Goal: Information Seeking & Learning: Learn about a topic

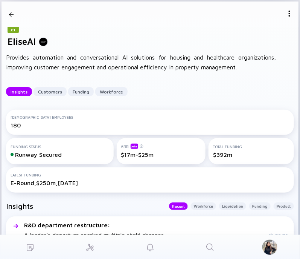
click at [206, 246] on icon "Search" at bounding box center [210, 247] width 9 height 9
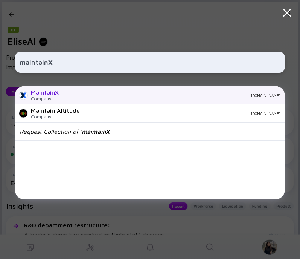
type input "maintainX"
click at [56, 98] on div "Company" at bounding box center [45, 99] width 28 height 6
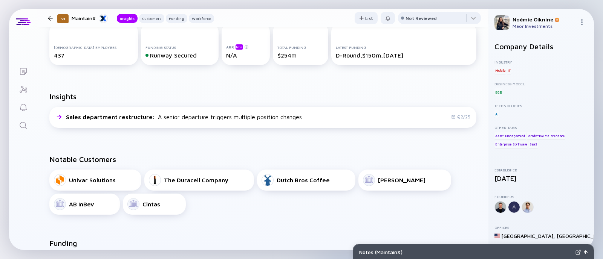
scroll to position [135, 0]
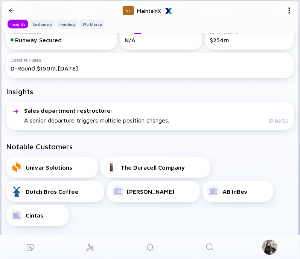
click at [211, 245] on icon "Search" at bounding box center [210, 247] width 9 height 9
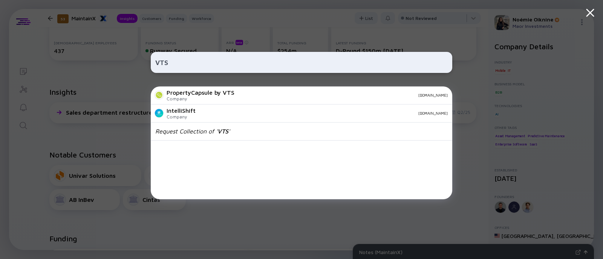
scroll to position [134, 0]
click at [161, 64] on input "VTS" at bounding box center [301, 63] width 292 height 14
paste input "[URL][DOMAIN_NAME]"
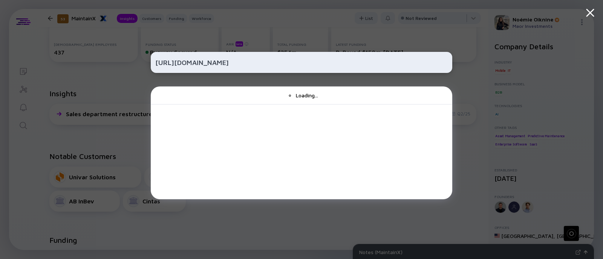
type input "[URL][DOMAIN_NAME]"
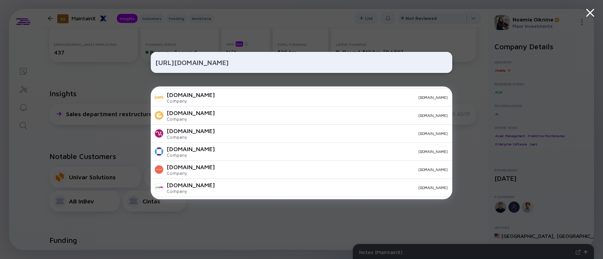
scroll to position [0, 0]
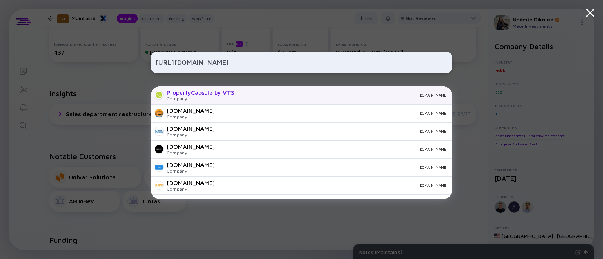
click at [200, 96] on div "PropertyCapsule by VTS" at bounding box center [200, 92] width 68 height 7
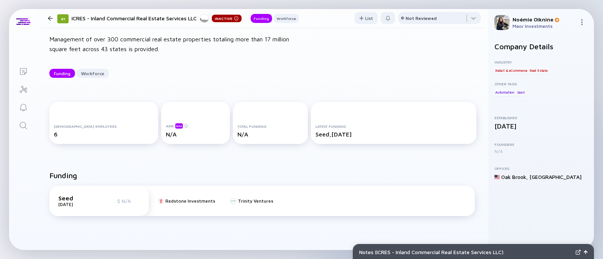
scroll to position [33, 0]
